Goal: Task Accomplishment & Management: Manage account settings

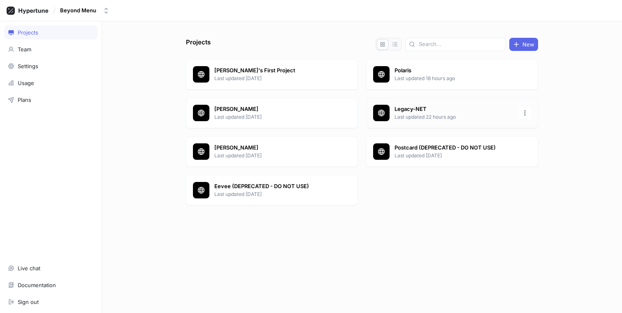
click at [411, 113] on p "Last updated 22 hours ago" at bounding box center [453, 116] width 119 height 7
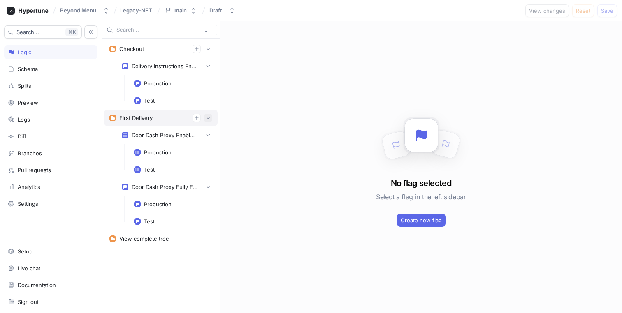
click at [208, 118] on icon "button" at bounding box center [208, 118] width 5 height 5
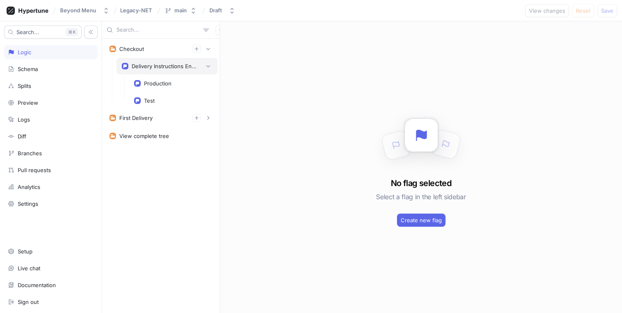
click at [147, 63] on div "Delivery Instructions Enabled" at bounding box center [165, 66] width 66 height 7
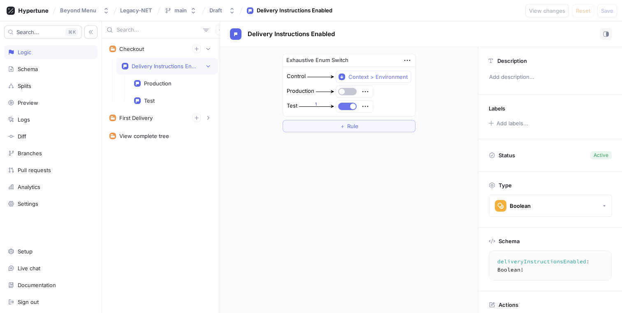
click at [346, 108] on button "button" at bounding box center [347, 106] width 19 height 7
click at [608, 13] on span "Save" at bounding box center [607, 10] width 12 height 5
click at [34, 12] on icon at bounding box center [28, 11] width 42 height 8
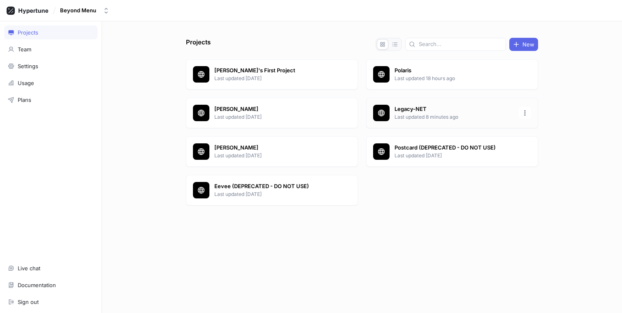
click at [434, 118] on p "Last updated 8 minutes ago" at bounding box center [453, 116] width 119 height 7
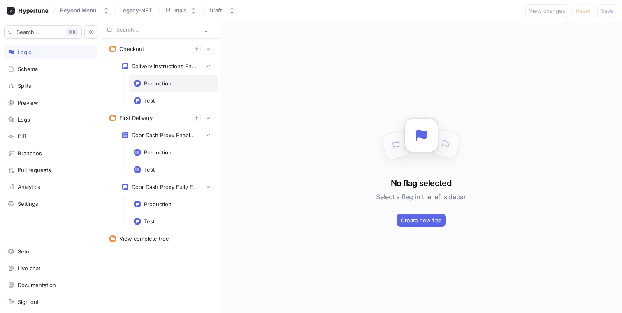
click at [176, 88] on div "Production" at bounding box center [173, 83] width 89 height 16
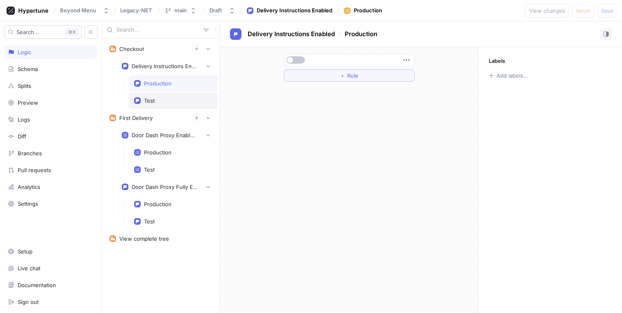
click at [153, 102] on div "Test" at bounding box center [149, 100] width 11 height 7
click at [171, 84] on div "Production" at bounding box center [158, 83] width 28 height 7
click at [155, 150] on div "Production" at bounding box center [158, 152] width 28 height 7
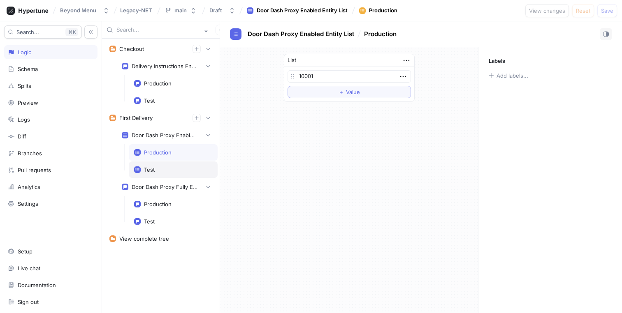
click at [153, 170] on div "Test" at bounding box center [149, 170] width 11 height 7
click at [147, 198] on div "Production" at bounding box center [173, 204] width 89 height 16
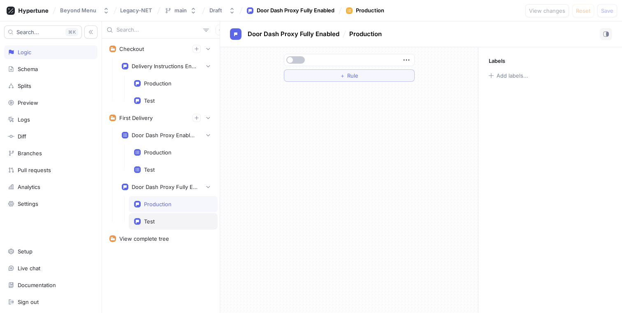
click at [144, 226] on div "Test" at bounding box center [173, 221] width 89 height 16
click at [164, 69] on div "Delivery Instructions Enabled" at bounding box center [165, 66] width 66 height 7
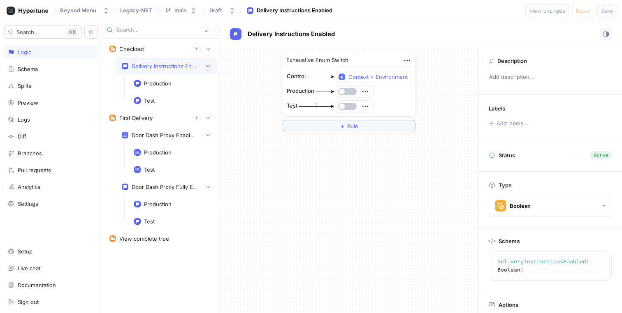
click at [348, 219] on div "Exhaustive Enum Switch Control Context > Environment Production Test 1 ＋ Rule" at bounding box center [349, 180] width 258 height 266
click at [347, 91] on button "button" at bounding box center [347, 91] width 19 height 7
click at [347, 108] on button "button" at bounding box center [347, 106] width 19 height 7
click at [608, 14] on button "Save" at bounding box center [607, 10] width 20 height 13
click at [146, 68] on div "Delivery Instructions Enabled" at bounding box center [165, 66] width 66 height 7
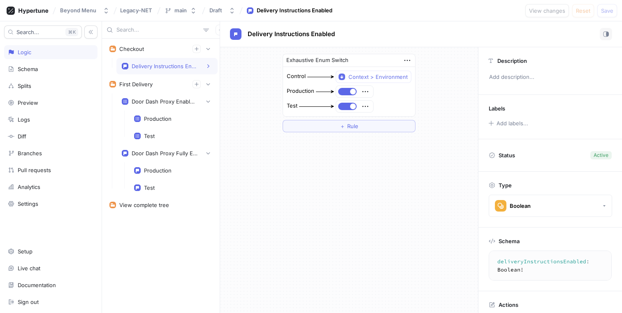
click at [146, 68] on div "Delivery Instructions Enabled" at bounding box center [165, 66] width 66 height 7
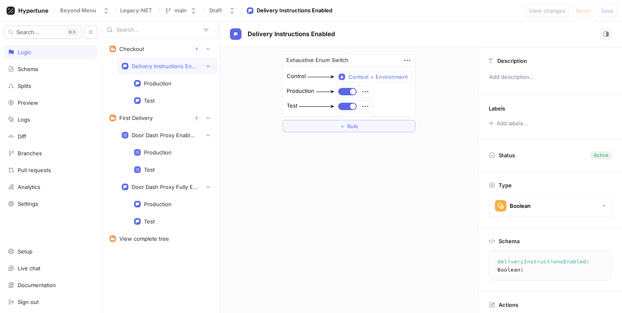
click at [41, 53] on div "Logic" at bounding box center [51, 52] width 86 height 7
click at [33, 9] on icon at bounding box center [28, 11] width 42 height 8
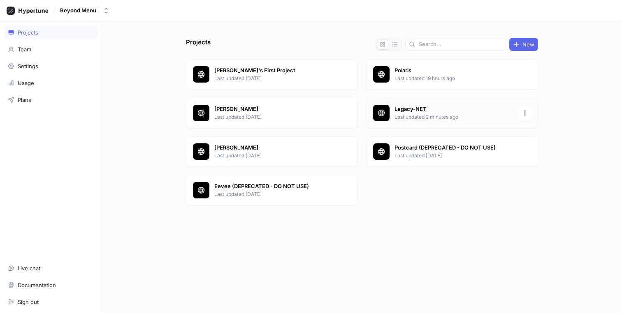
click at [443, 112] on p "Legacy-NET" at bounding box center [453, 109] width 119 height 8
